Goal: Use online tool/utility: Utilize a website feature to perform a specific function

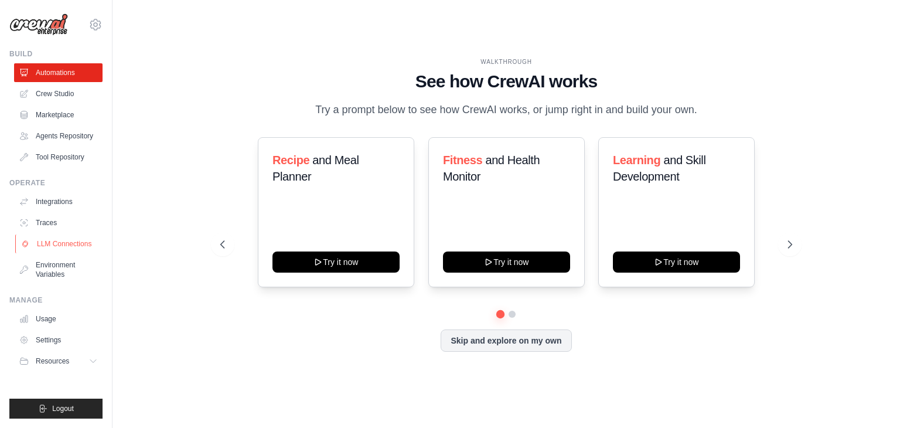
click at [59, 244] on link "LLM Connections" at bounding box center [59, 243] width 88 height 19
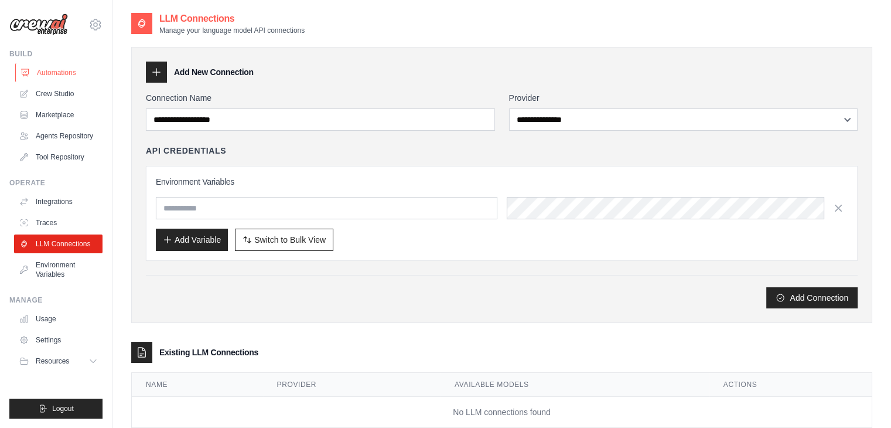
click at [53, 74] on link "Automations" at bounding box center [59, 72] width 88 height 19
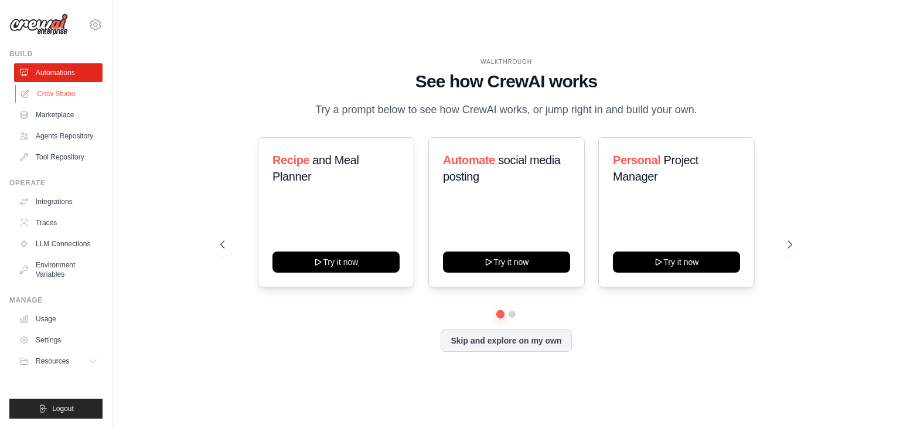
click at [49, 98] on link "Crew Studio" at bounding box center [59, 93] width 88 height 19
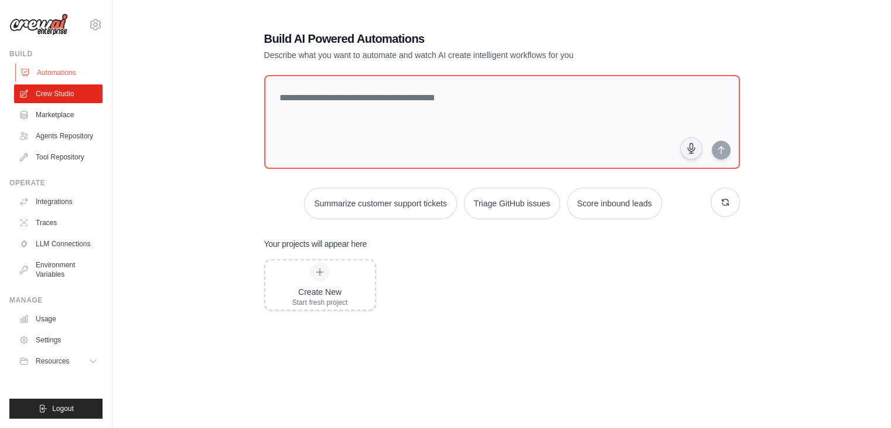
click at [55, 70] on link "Automations" at bounding box center [59, 72] width 88 height 19
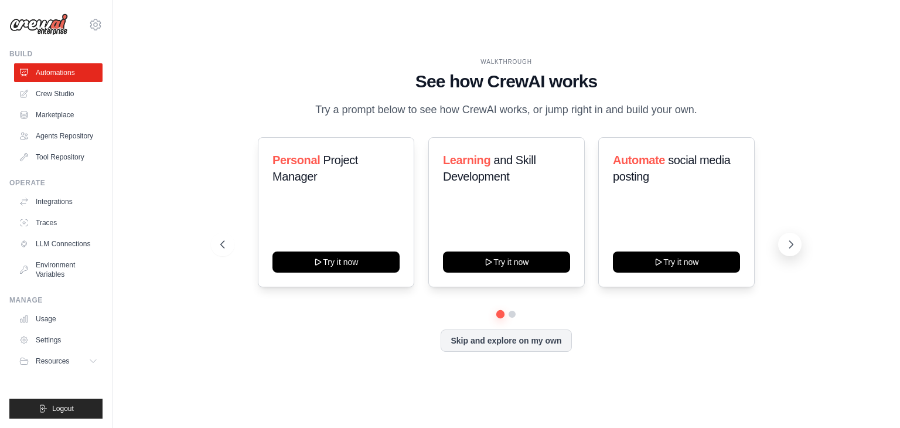
click at [789, 239] on icon at bounding box center [791, 245] width 12 height 12
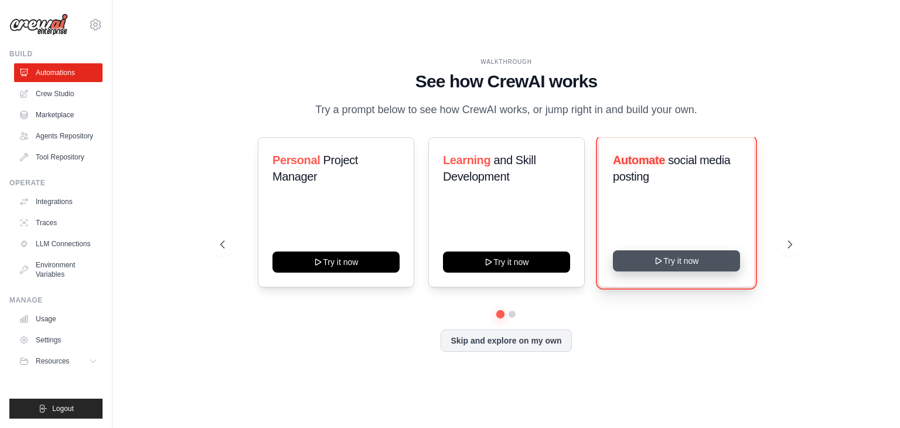
click at [704, 259] on button "Try it now" at bounding box center [676, 260] width 127 height 21
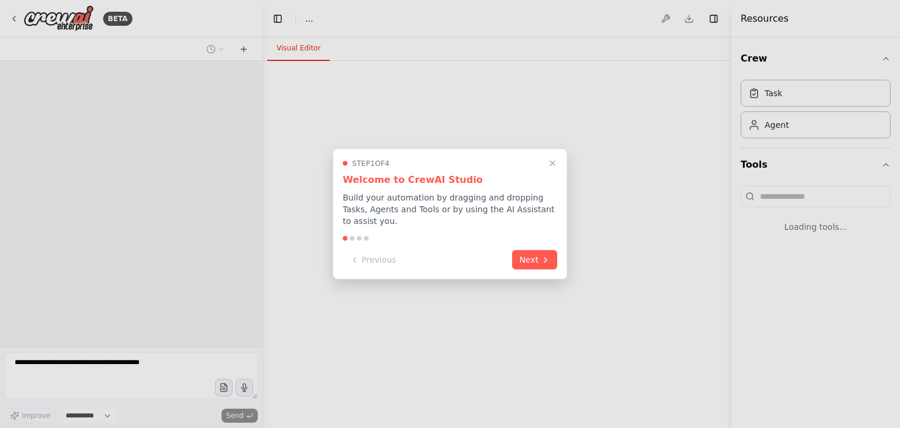
select select "****"
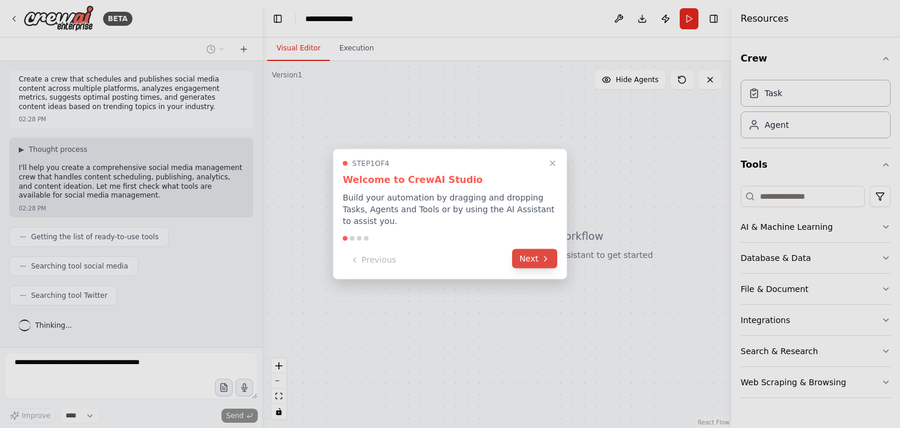
scroll to position [26, 0]
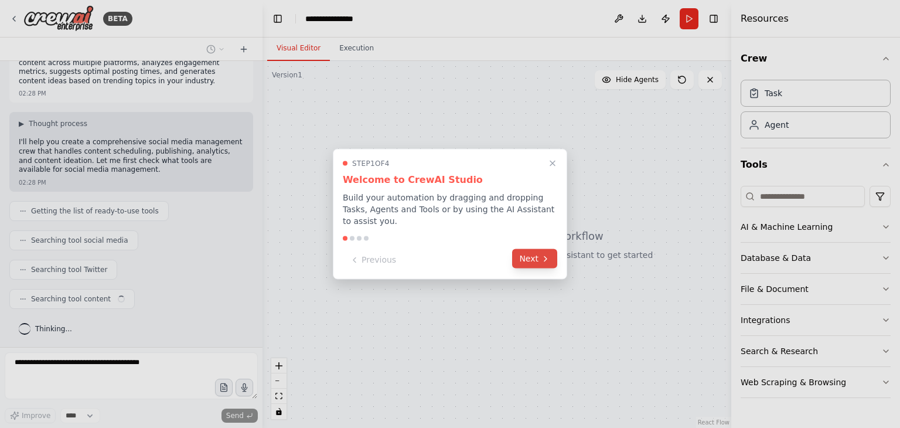
click at [543, 254] on icon at bounding box center [545, 258] width 9 height 9
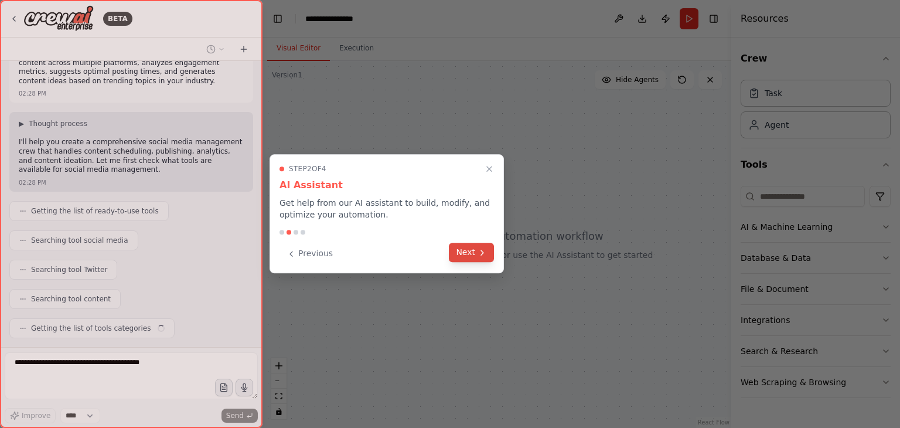
scroll to position [55, 0]
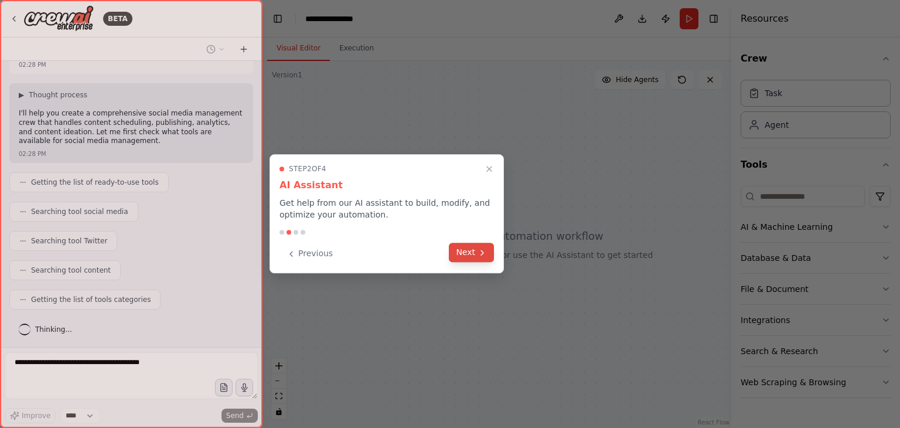
click at [463, 244] on button "Next" at bounding box center [471, 252] width 45 height 19
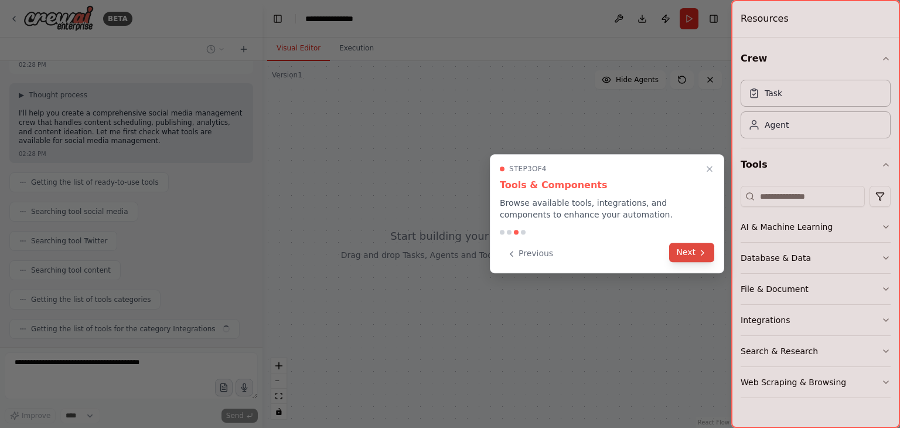
scroll to position [84, 0]
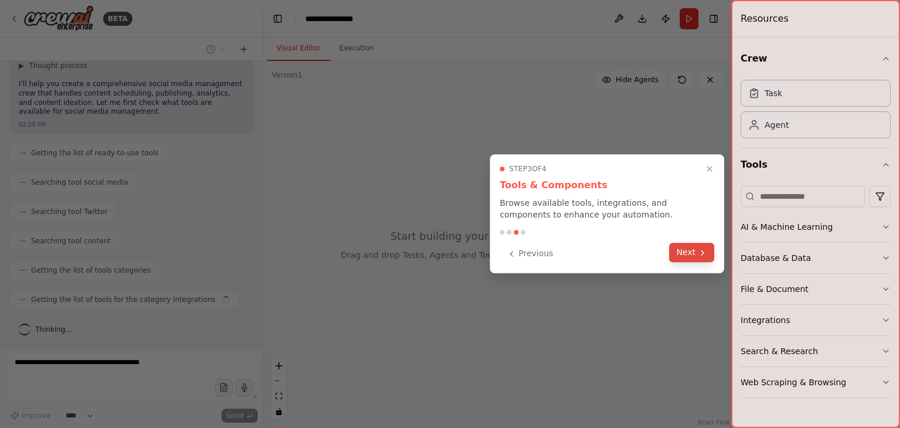
click at [704, 257] on button "Next" at bounding box center [691, 252] width 45 height 19
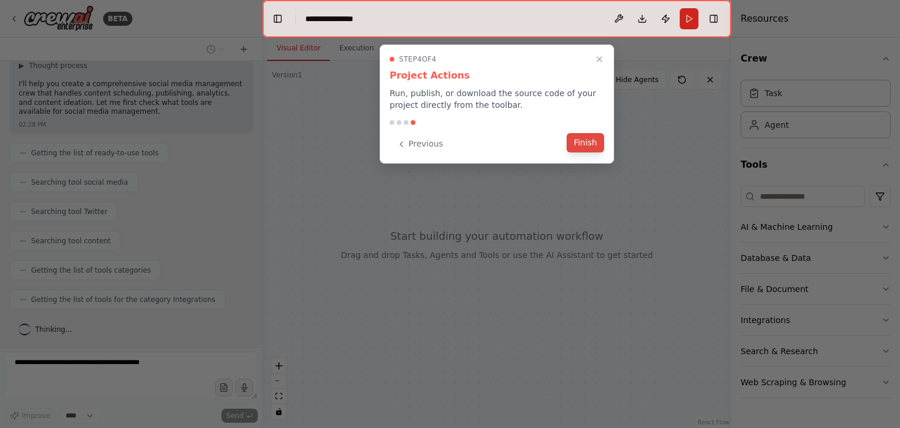
click at [585, 145] on button "Finish" at bounding box center [586, 142] width 38 height 19
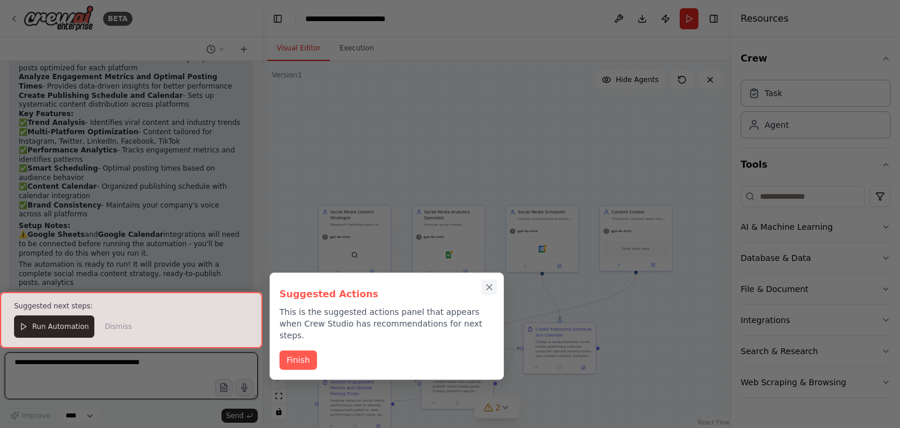
scroll to position [1165, 0]
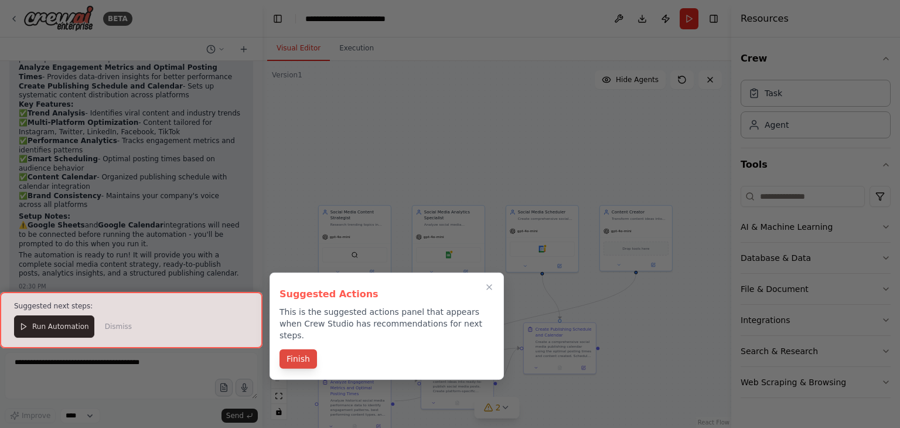
click at [298, 352] on button "Finish" at bounding box center [299, 358] width 38 height 19
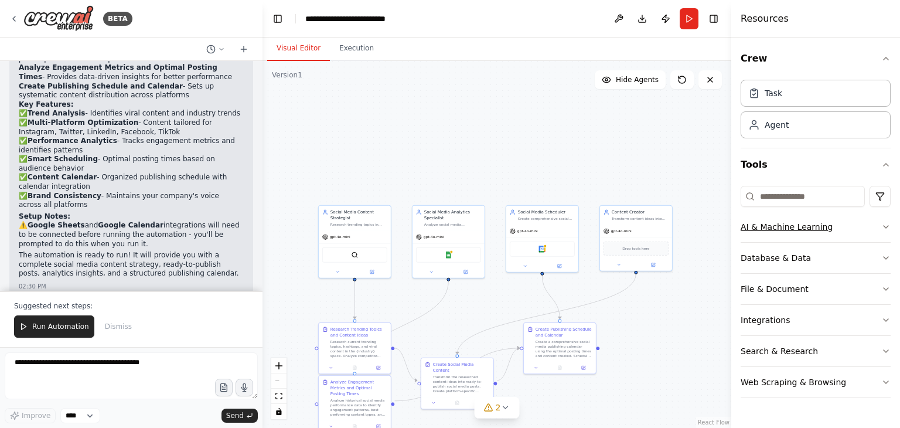
click at [827, 227] on button "AI & Machine Learning" at bounding box center [816, 227] width 150 height 30
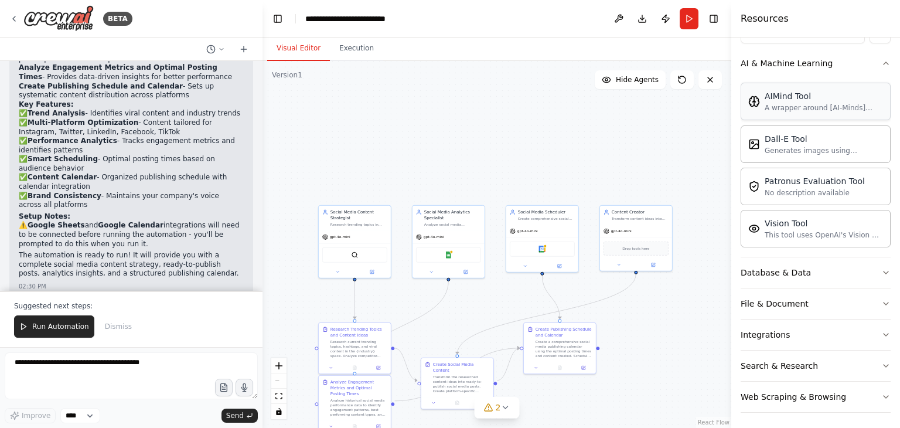
scroll to position [165, 0]
